Goal: Use online tool/utility

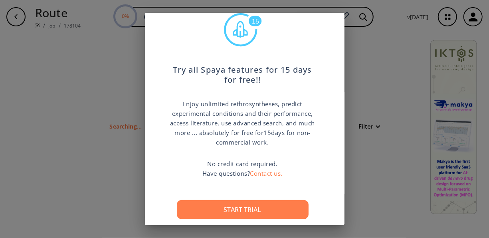
scroll to position [44, 0]
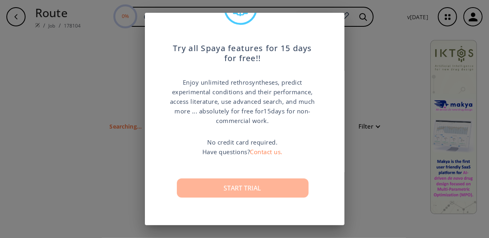
click at [236, 185] on button "Start trial" at bounding box center [243, 187] width 132 height 19
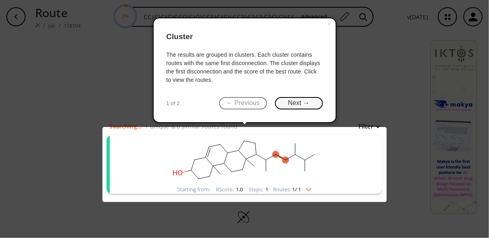
click at [301, 103] on button "Next →" at bounding box center [299, 103] width 48 height 12
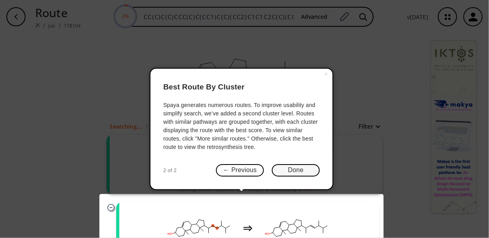
click at [283, 172] on button "Done" at bounding box center [296, 170] width 48 height 12
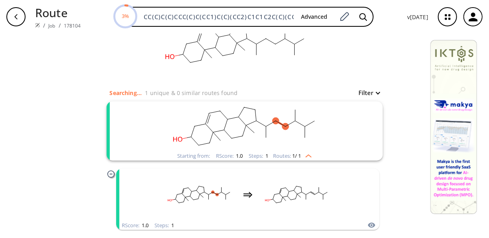
scroll to position [73, 0]
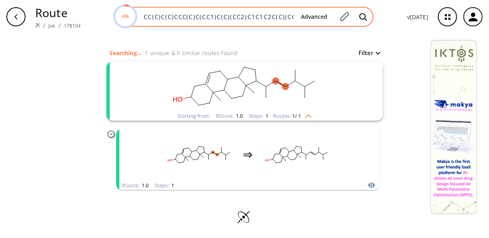
click at [293, 14] on input "CC(C)C(C)CCC(C)C(CC1)C(C)(CC2)C1C1C2C(C)(CCC(C2)O)C2=CC1" at bounding box center [217, 17] width 156 height 8
type input "="
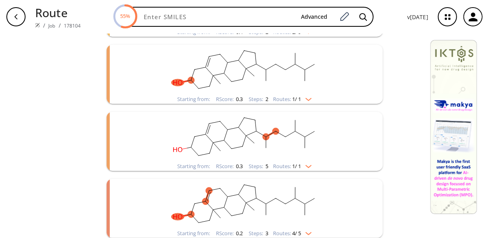
scroll to position [302, 0]
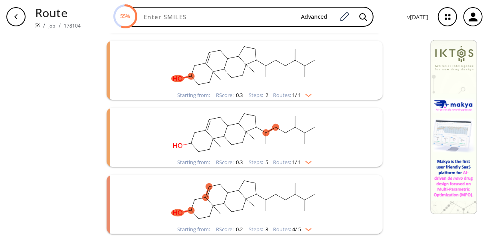
click at [308, 228] on img "clusters" at bounding box center [306, 228] width 10 height 6
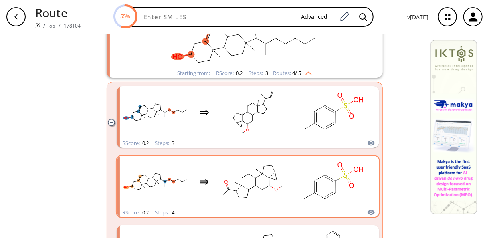
scroll to position [462, 0]
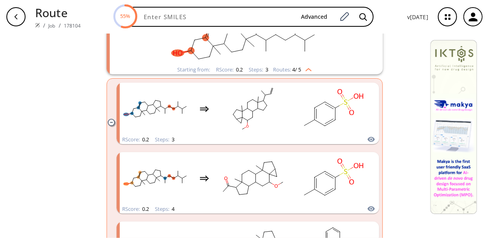
click at [307, 68] on img "clusters" at bounding box center [306, 68] width 10 height 6
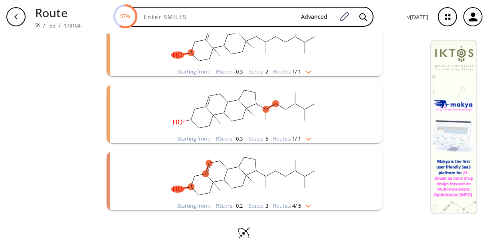
scroll to position [342, 0]
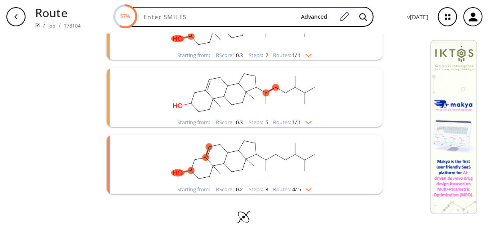
click at [307, 188] on img "clusters" at bounding box center [306, 188] width 10 height 6
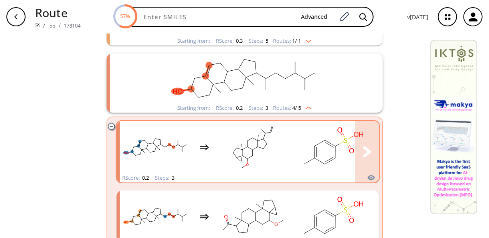
scroll to position [385, 0]
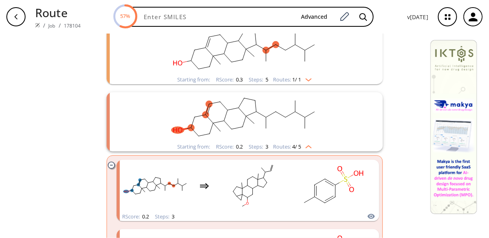
click at [308, 147] on img "clusters" at bounding box center [306, 145] width 10 height 6
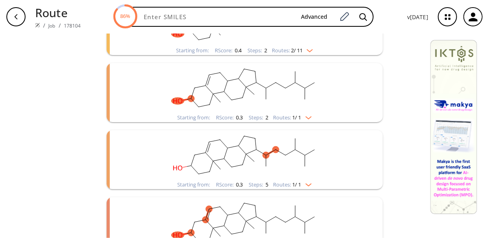
scroll to position [342, 0]
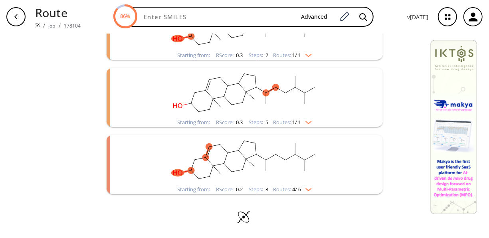
click at [306, 188] on img "clusters" at bounding box center [306, 188] width 10 height 6
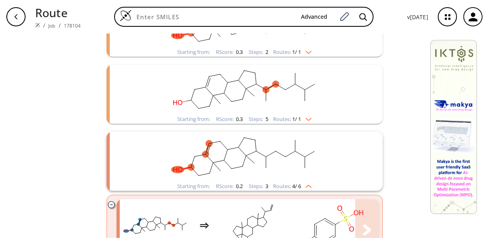
scroll to position [345, 0]
click at [309, 185] on img "clusters" at bounding box center [306, 185] width 10 height 6
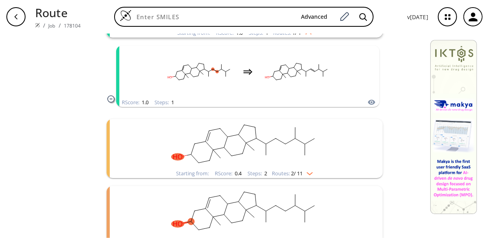
scroll to position [160, 0]
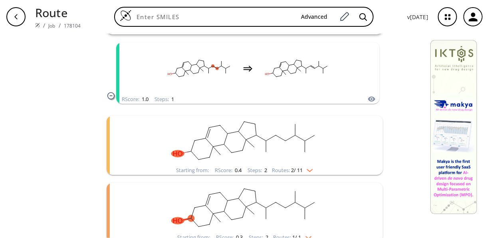
click at [308, 170] on img "clusters" at bounding box center [308, 169] width 10 height 6
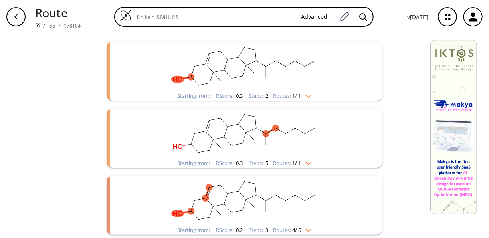
scroll to position [445, 0]
click at [307, 98] on div "Starting from: RScore : 0.3 Steps : 2 Routes: 1 / 1" at bounding box center [245, 95] width 146 height 9
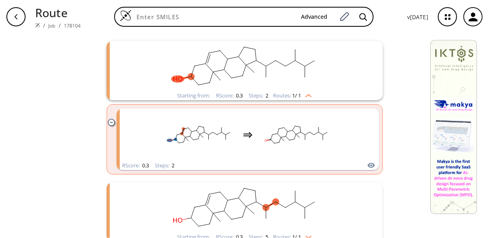
scroll to position [519, 0]
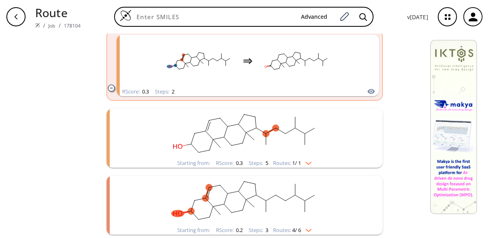
click at [307, 230] on img "clusters" at bounding box center [306, 229] width 10 height 6
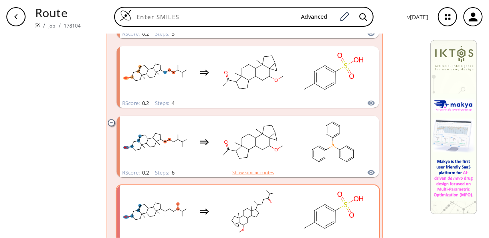
scroll to position [802, 0]
